Goal: Transaction & Acquisition: Purchase product/service

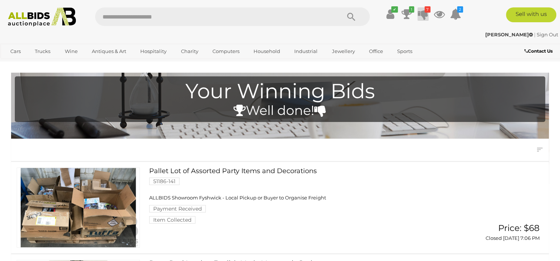
click at [421, 16] on icon at bounding box center [423, 13] width 10 height 13
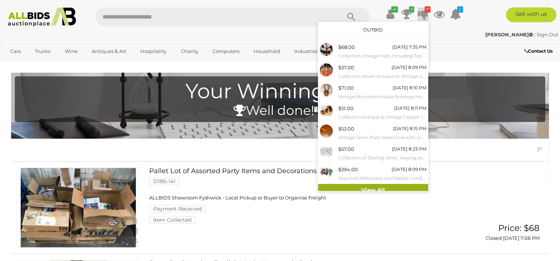
click at [358, 189] on link "View All" at bounding box center [373, 190] width 110 height 13
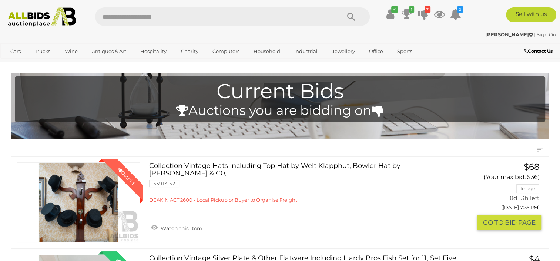
scroll to position [37, 0]
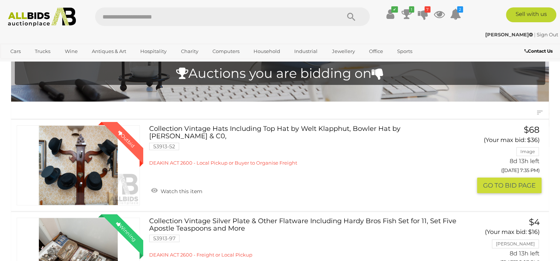
click at [520, 184] on button "GO TO BID PAGE" at bounding box center [509, 185] width 64 height 16
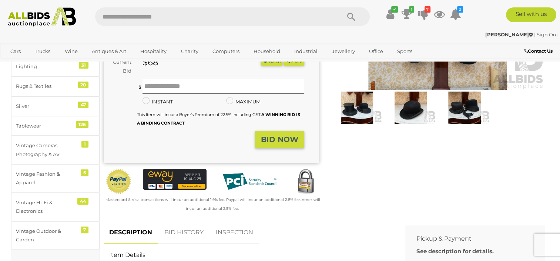
scroll to position [148, 0]
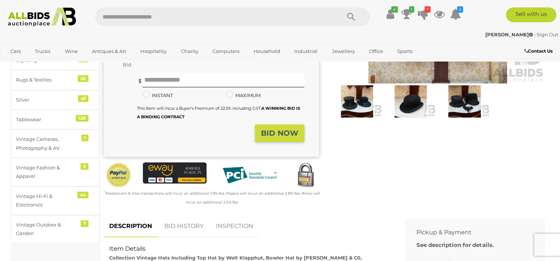
click at [280, 130] on button "BID NOW" at bounding box center [279, 132] width 49 height 17
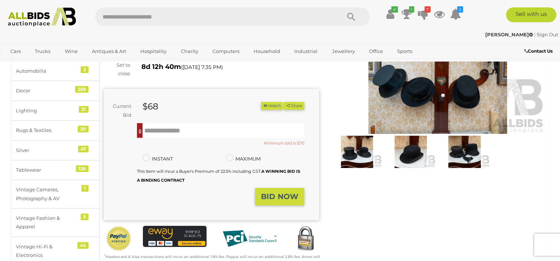
scroll to position [74, 0]
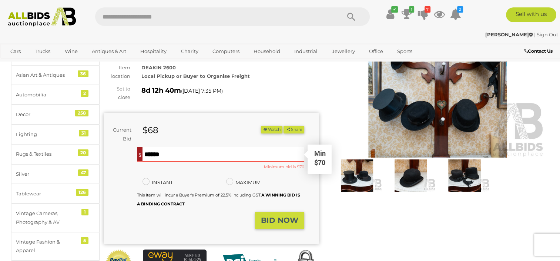
click at [197, 147] on input "text" at bounding box center [223, 154] width 161 height 15
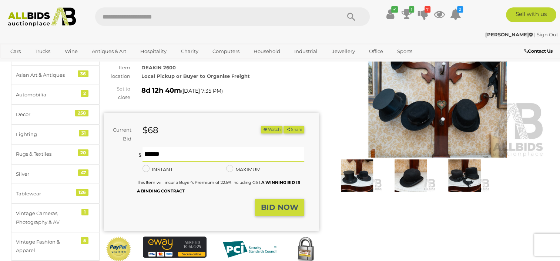
type input "**"
click at [266, 203] on strong "BID NOW" at bounding box center [279, 207] width 37 height 9
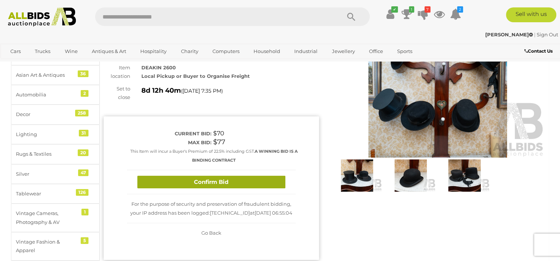
click at [207, 177] on button "Confirm Bid" at bounding box center [211, 182] width 148 height 13
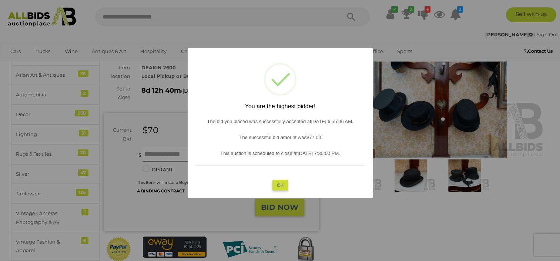
click at [277, 185] on button "OK" at bounding box center [280, 185] width 16 height 11
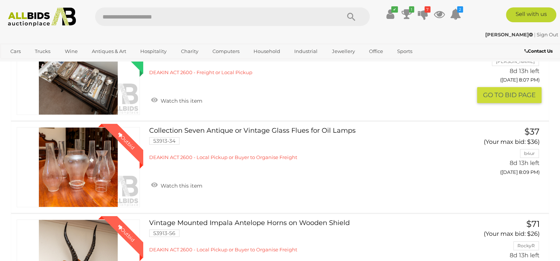
scroll to position [222, 0]
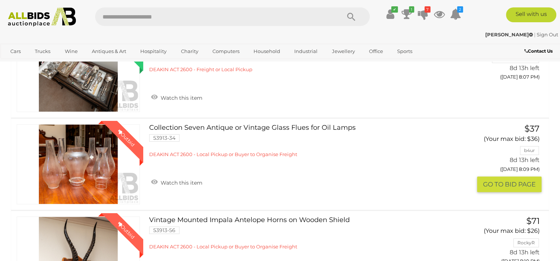
click at [507, 181] on button "GO TO BID PAGE" at bounding box center [509, 184] width 64 height 16
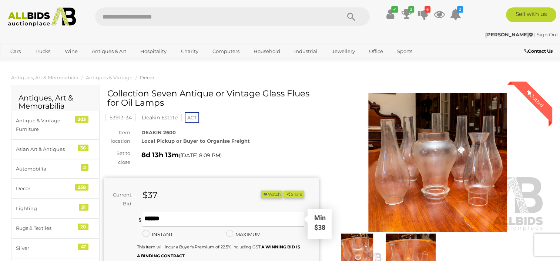
click at [166, 220] on input "text" at bounding box center [223, 218] width 161 height 15
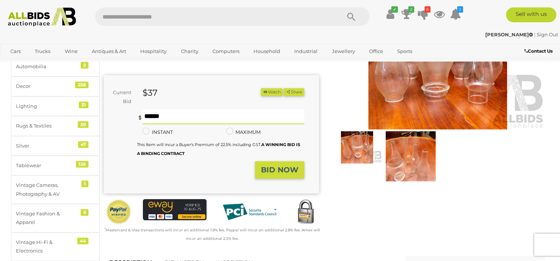
scroll to position [74, 0]
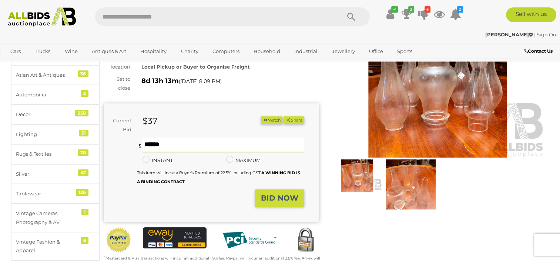
type input "**"
click at [281, 200] on strong "BID NOW" at bounding box center [279, 197] width 37 height 9
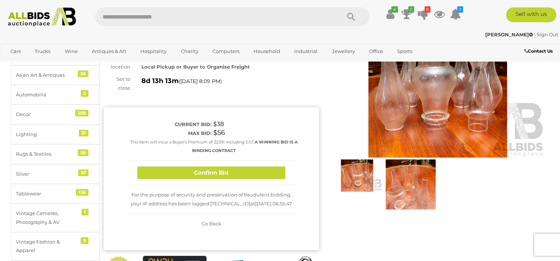
click at [247, 181] on div "Confirm Bid" at bounding box center [211, 173] width 169 height 24
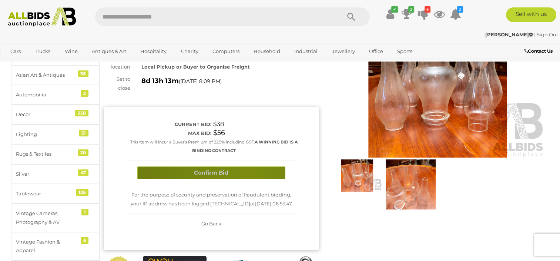
click at [250, 176] on button "Confirm Bid" at bounding box center [211, 172] width 148 height 13
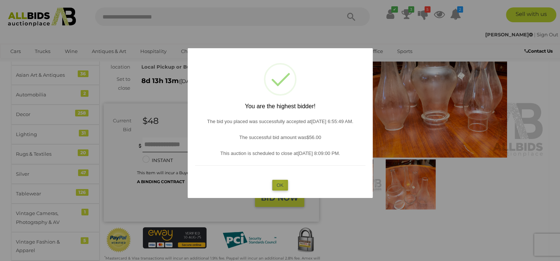
click at [280, 184] on button "OK" at bounding box center [280, 185] width 16 height 11
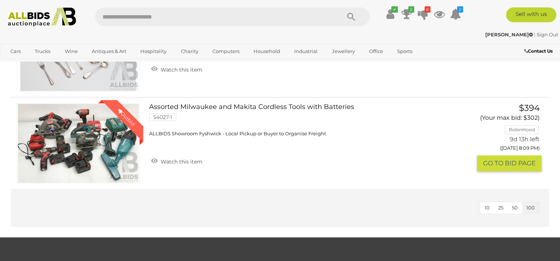
scroll to position [704, 0]
click at [61, 142] on link "Winning Outbid" at bounding box center [78, 143] width 123 height 80
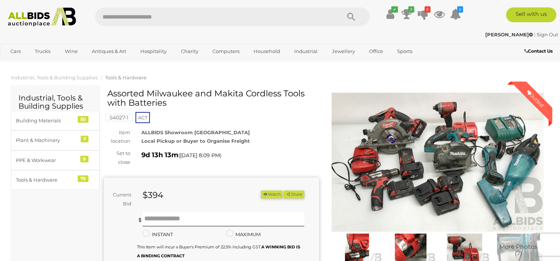
click at [514, 150] on img at bounding box center [438, 162] width 216 height 139
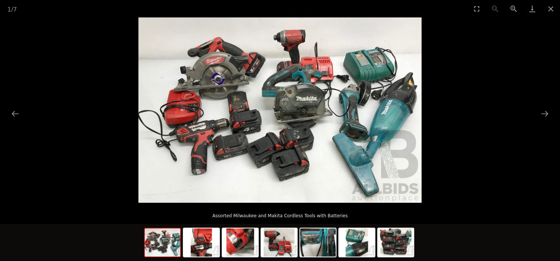
click at [299, 159] on img at bounding box center [280, 109] width 283 height 185
click at [548, 113] on button "Next slide" at bounding box center [545, 113] width 16 height 14
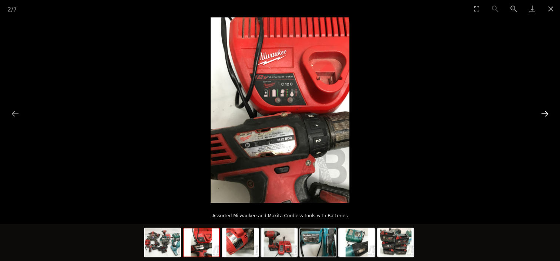
click at [548, 113] on button "Next slide" at bounding box center [545, 113] width 16 height 14
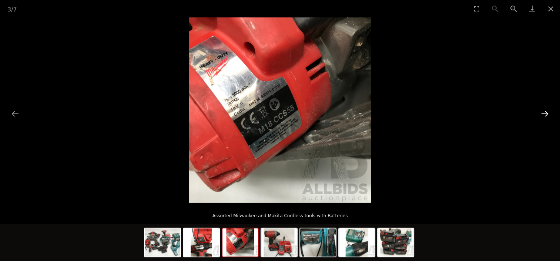
click at [548, 113] on button "Next slide" at bounding box center [545, 113] width 16 height 14
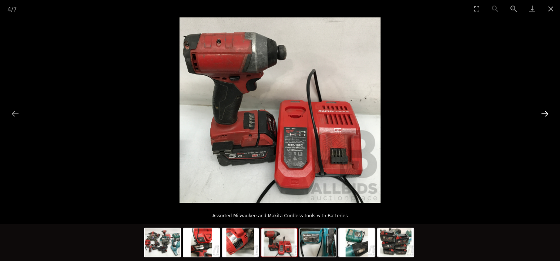
click at [548, 113] on button "Next slide" at bounding box center [545, 113] width 16 height 14
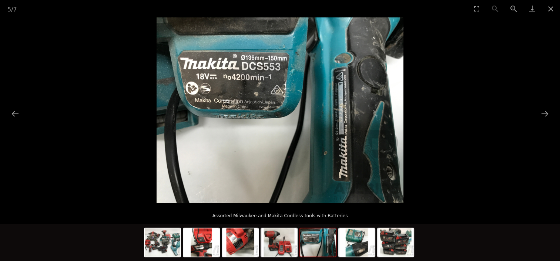
drag, startPoint x: 470, startPoint y: 105, endPoint x: 184, endPoint y: 66, distance: 289.3
click at [467, 107] on picture at bounding box center [280, 109] width 560 height 185
click at [55, 81] on picture at bounding box center [280, 109] width 560 height 185
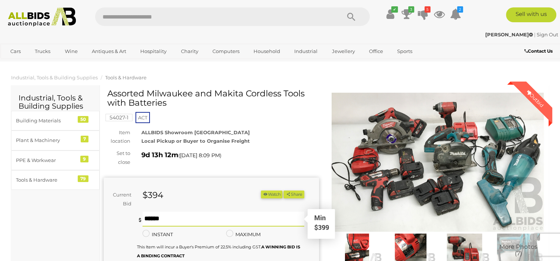
click at [190, 220] on input "text" at bounding box center [223, 218] width 161 height 15
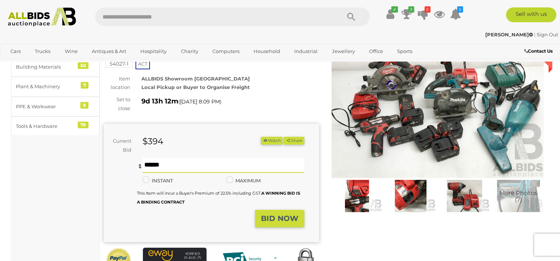
scroll to position [37, 0]
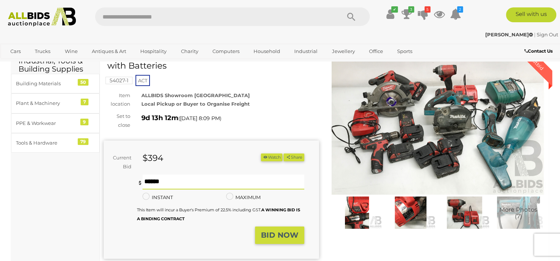
type input "***"
click at [282, 237] on strong "BID NOW" at bounding box center [279, 234] width 37 height 9
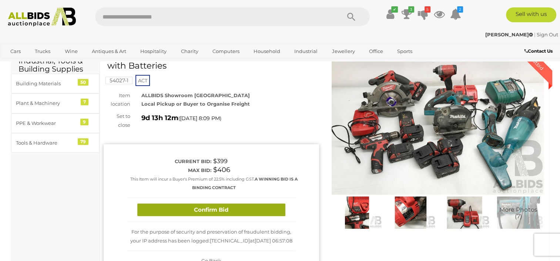
click at [244, 213] on button "Confirm Bid" at bounding box center [211, 209] width 148 height 13
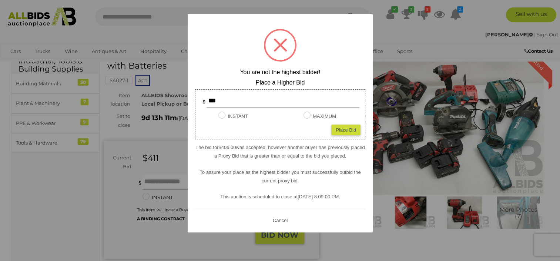
click at [394, 168] on div at bounding box center [280, 130] width 560 height 261
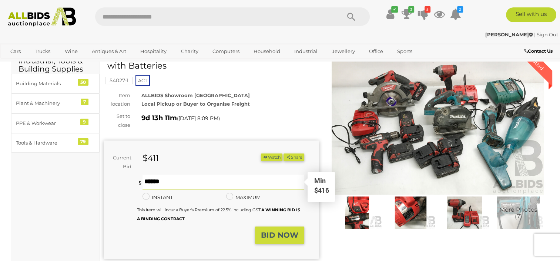
click at [170, 184] on input "text" at bounding box center [223, 181] width 161 height 15
type input "***"
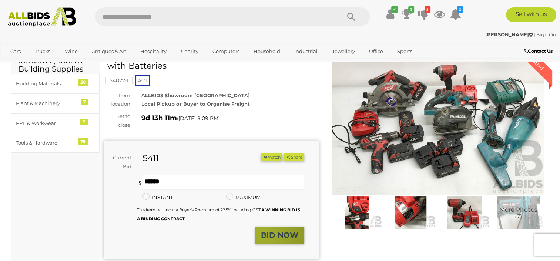
click at [262, 233] on strong "BID NOW" at bounding box center [279, 234] width 37 height 9
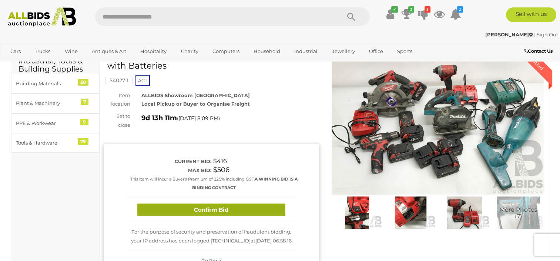
click at [263, 216] on button "Confirm Bid" at bounding box center [211, 209] width 148 height 13
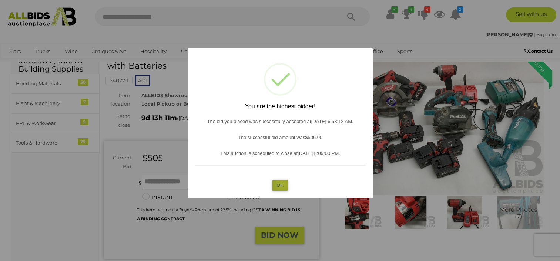
click at [283, 184] on button "OK" at bounding box center [280, 185] width 16 height 11
